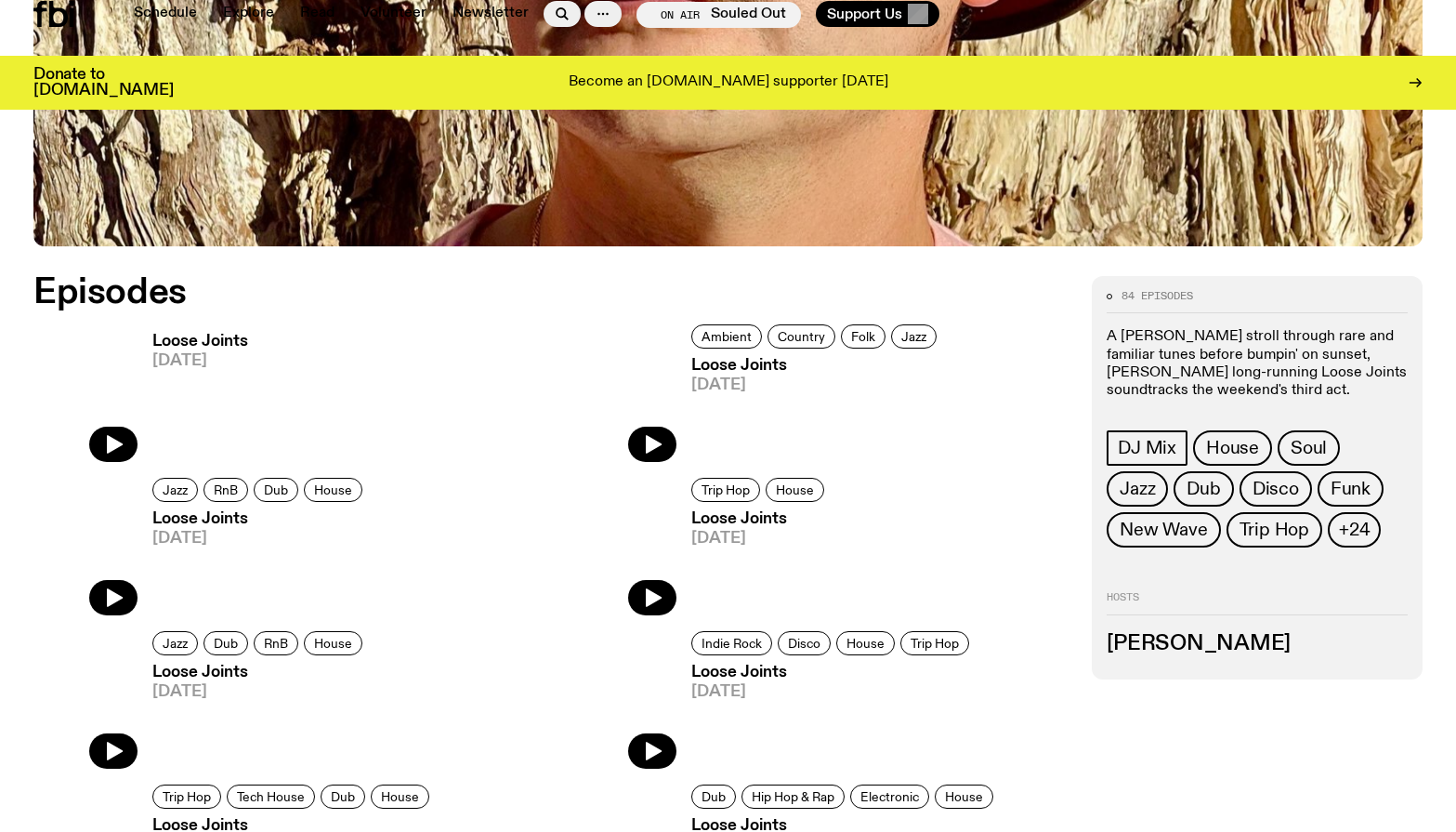
scroll to position [837, 0]
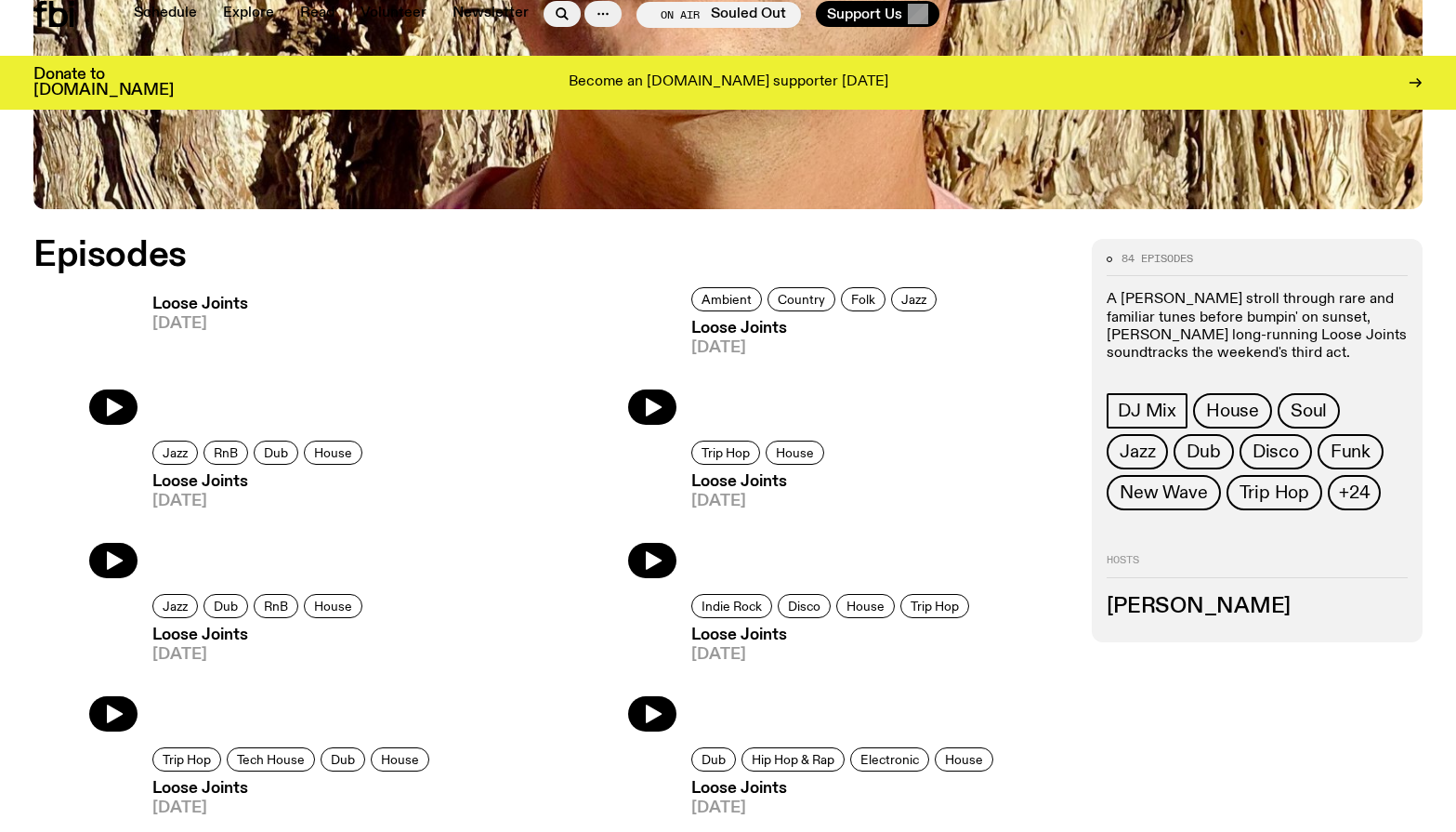
click at [168, 306] on h3 "Loose Joints" at bounding box center [200, 304] width 96 height 16
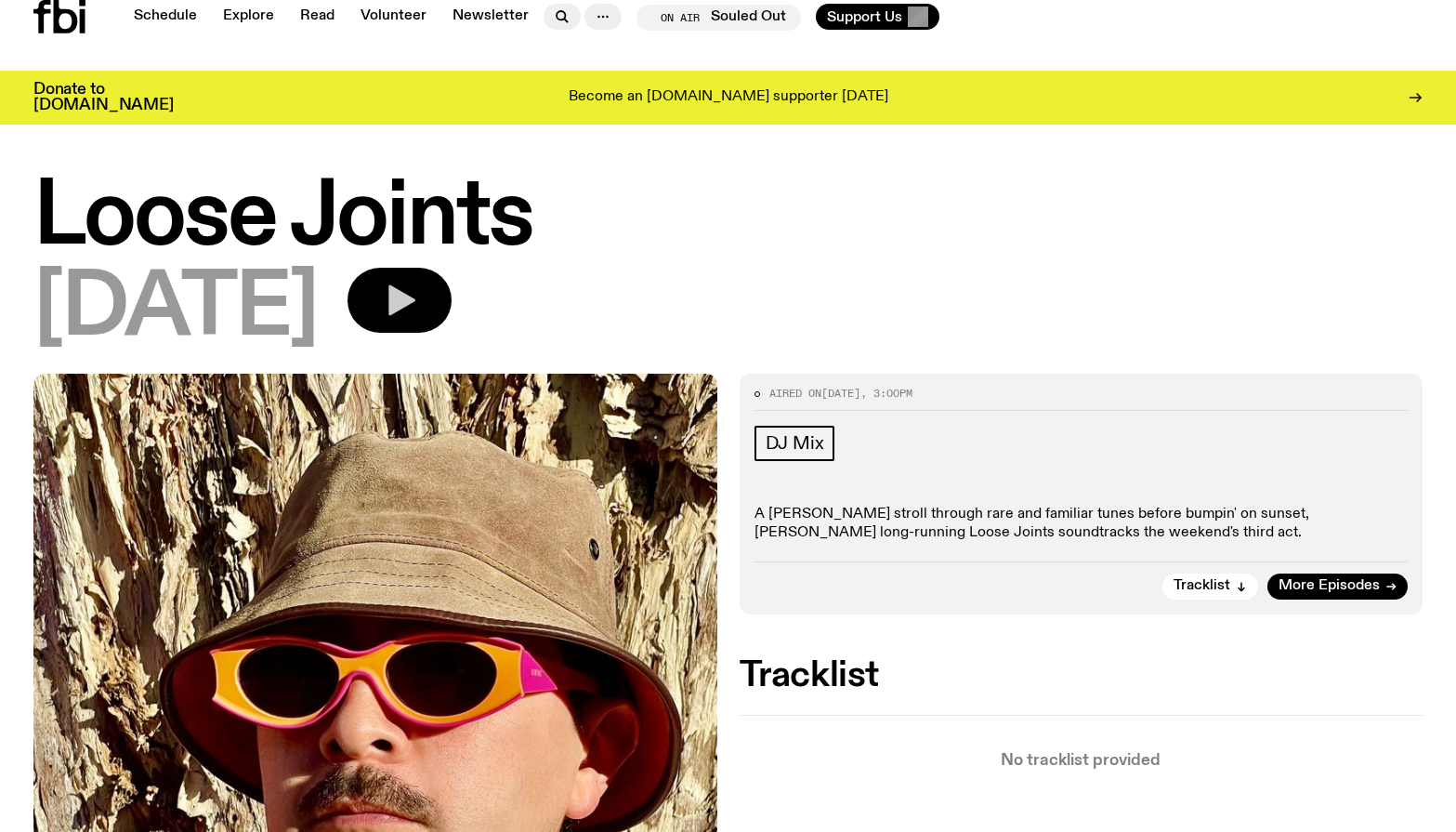
click at [451, 320] on button "button" at bounding box center [399, 300] width 104 height 65
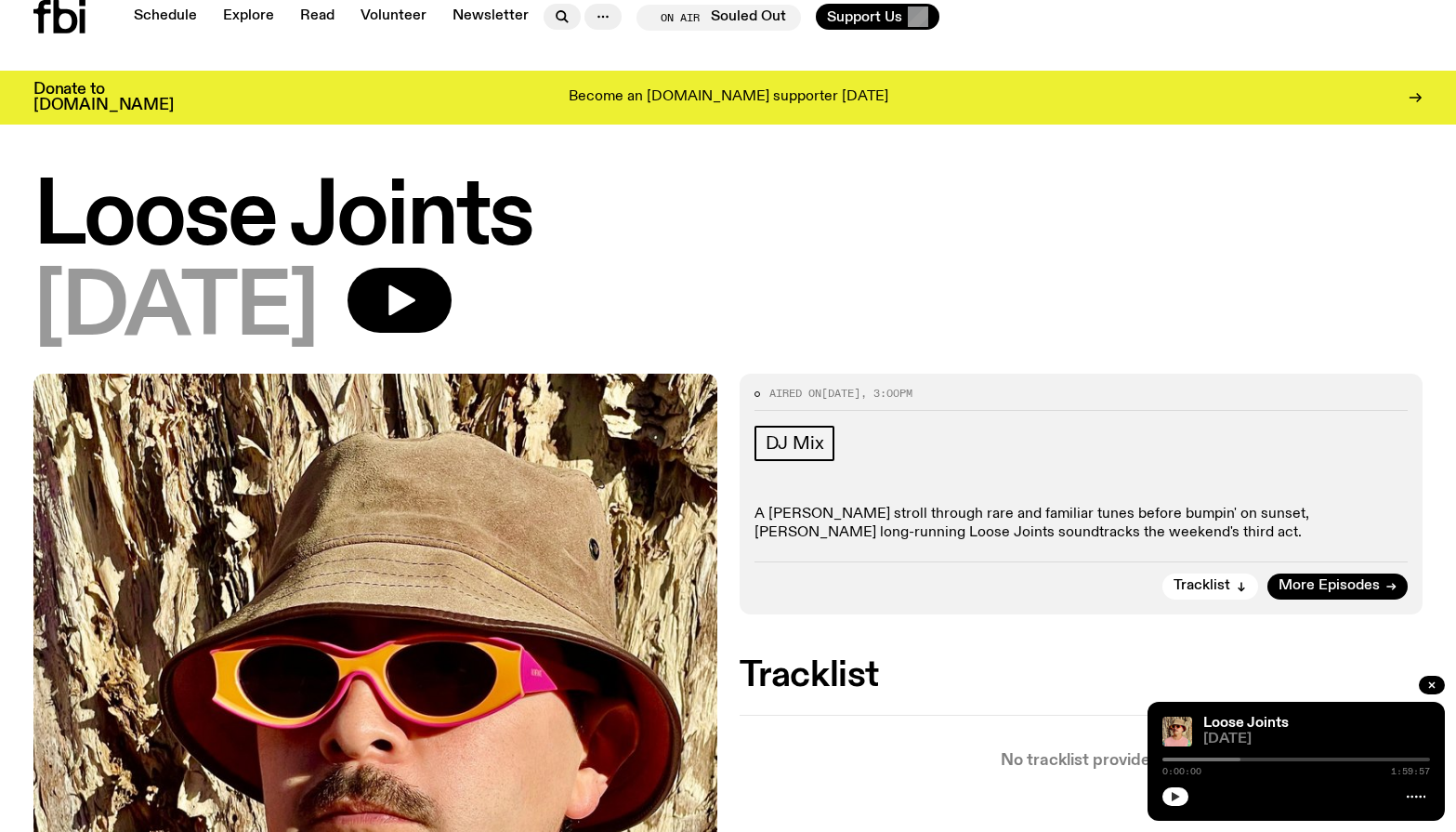
click at [1184, 804] on button "button" at bounding box center [1175, 796] width 26 height 19
click at [1206, 762] on div "0:00:04 1:59:57" at bounding box center [1296, 765] width 268 height 23
click at [1207, 768] on div "0:00:05 1:59:57" at bounding box center [1296, 771] width 268 height 9
